Goal: Check status

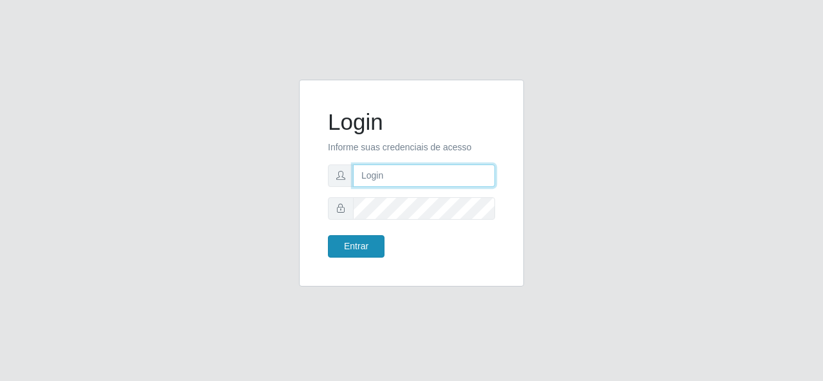
type input "gerencia.prazeres@arcomix"
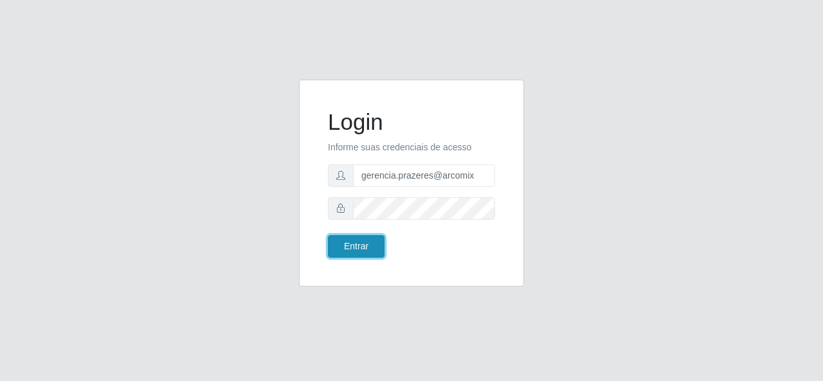
click at [359, 250] on button "Entrar" at bounding box center [356, 246] width 57 height 23
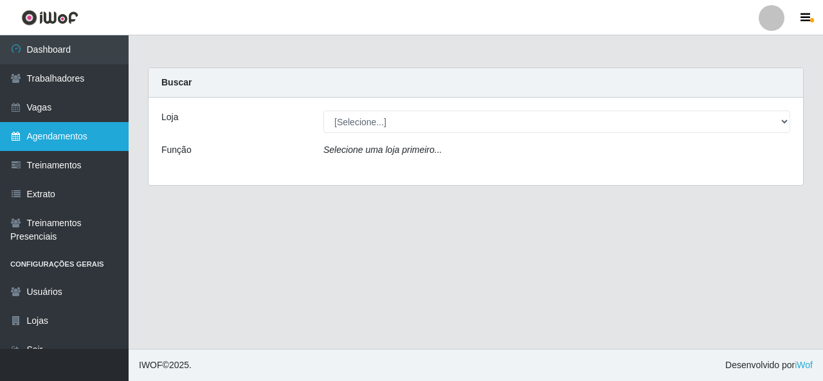
click at [54, 144] on link "Agendamentos" at bounding box center [64, 136] width 129 height 29
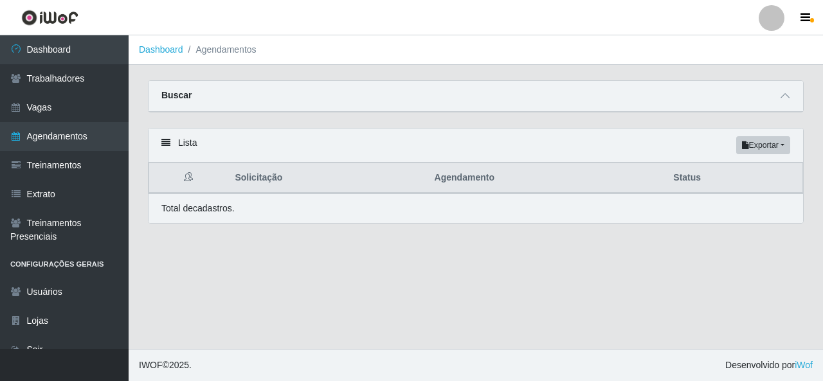
click at [770, 96] on div "Buscar" at bounding box center [476, 96] width 655 height 31
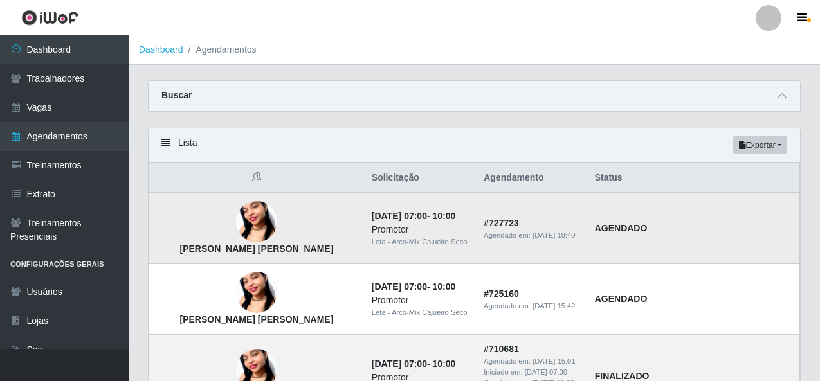
click at [708, 240] on td "AGENDADO" at bounding box center [693, 228] width 213 height 71
click at [675, 226] on td "AGENDADO" at bounding box center [693, 228] width 213 height 71
